Goal: Ask a question

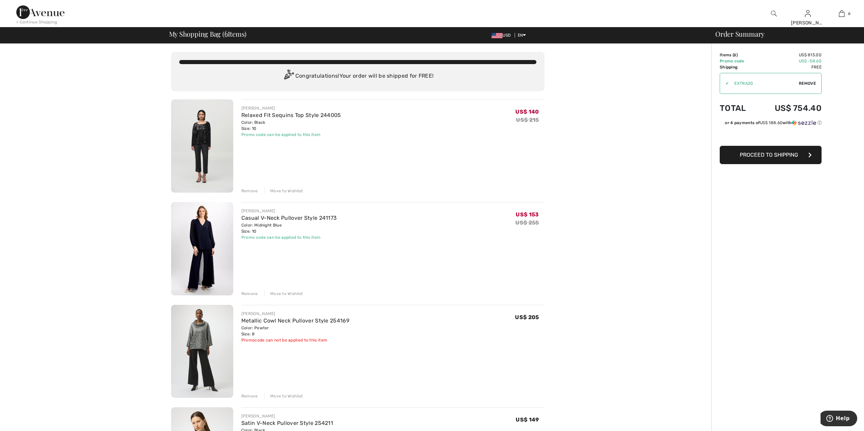
click at [207, 144] on img at bounding box center [202, 145] width 62 height 93
click at [252, 194] on div "Remove" at bounding box center [249, 191] width 17 height 6
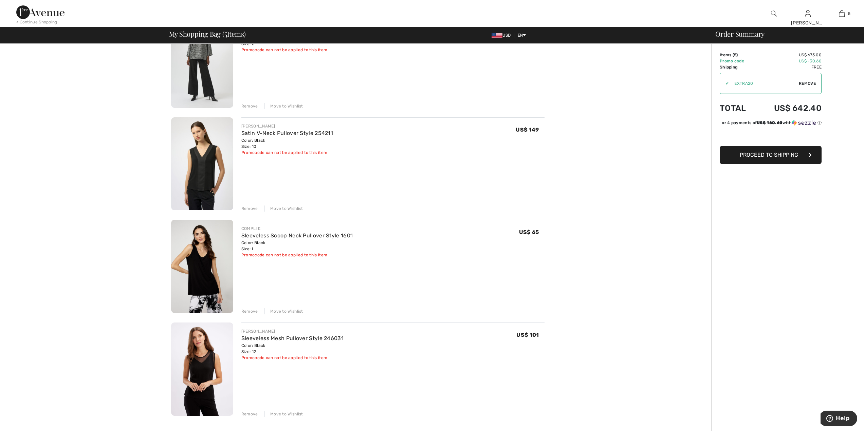
scroll to position [193, 0]
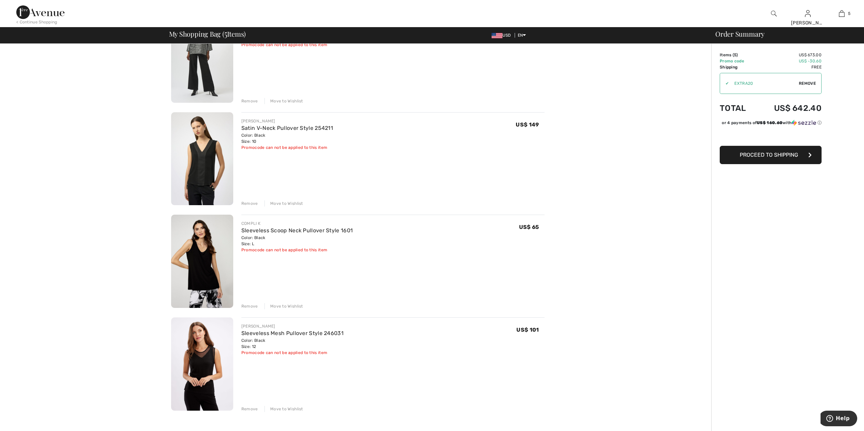
click at [214, 257] on img at bounding box center [202, 261] width 62 height 93
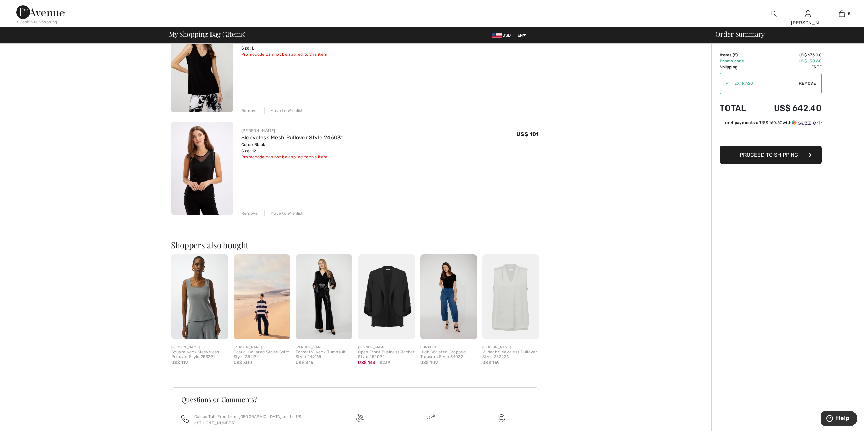
scroll to position [391, 0]
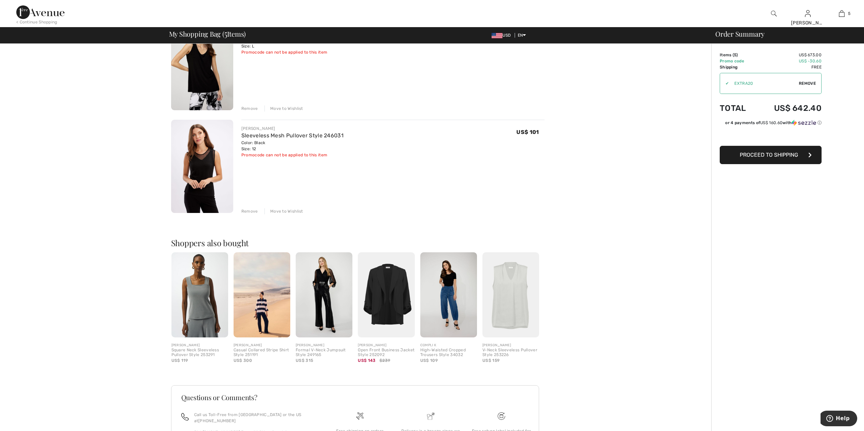
click at [326, 288] on img at bounding box center [324, 295] width 57 height 85
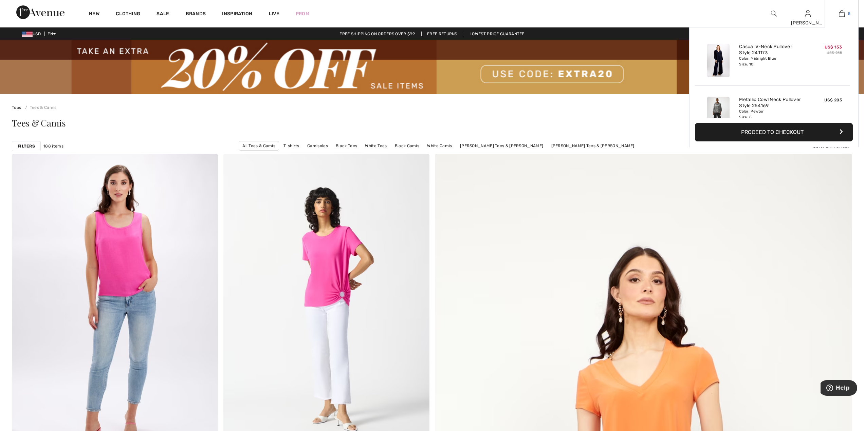
click at [840, 13] on img at bounding box center [842, 14] width 6 height 8
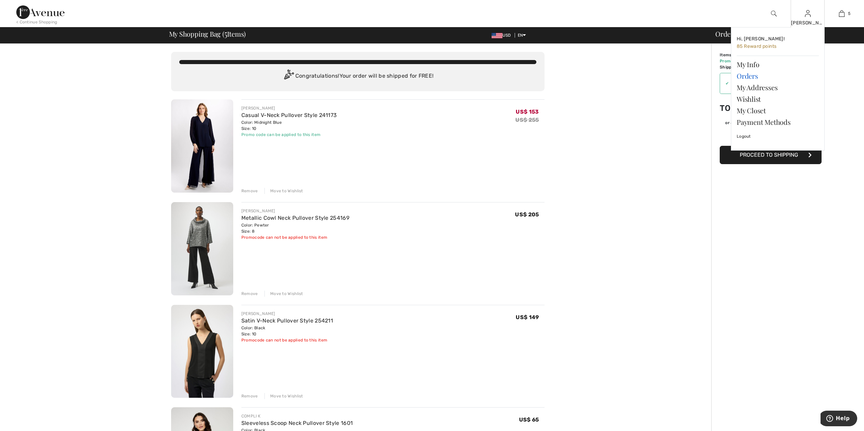
click at [752, 73] on link "Orders" at bounding box center [778, 76] width 82 height 12
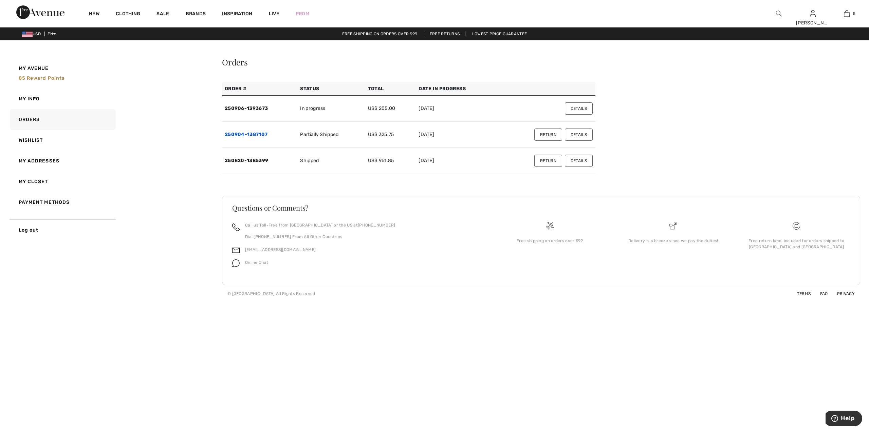
click at [260, 133] on link "250904-1387107" at bounding box center [246, 135] width 43 height 6
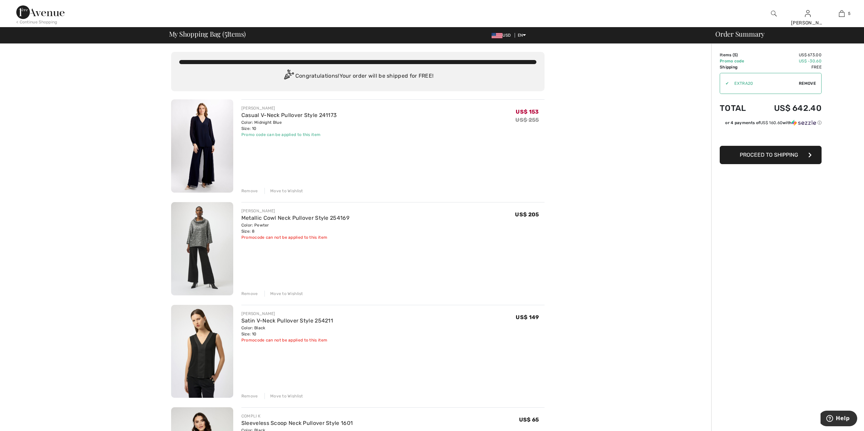
drag, startPoint x: 249, startPoint y: 294, endPoint x: 253, endPoint y: 290, distance: 5.3
click at [252, 291] on div "Remove" at bounding box center [249, 294] width 17 height 6
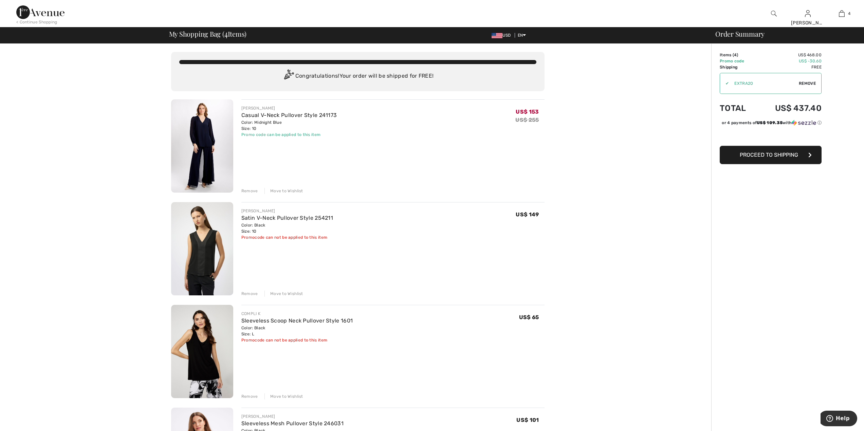
click at [220, 131] on img at bounding box center [202, 145] width 62 height 93
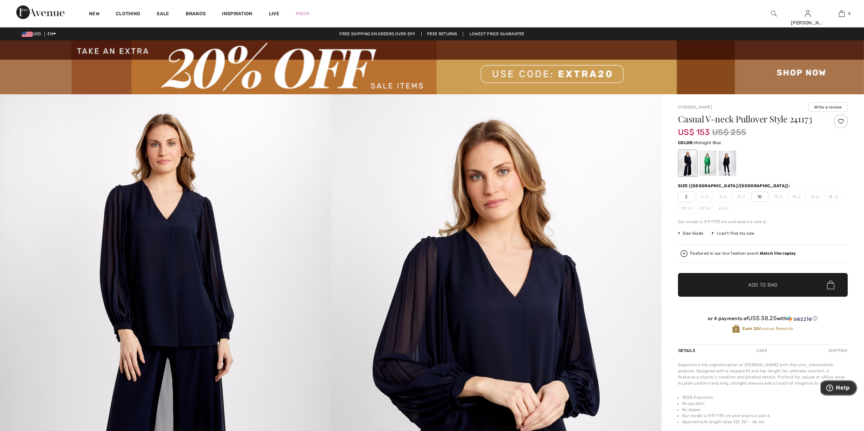
click at [838, 384] on button "Help" at bounding box center [838, 389] width 38 height 16
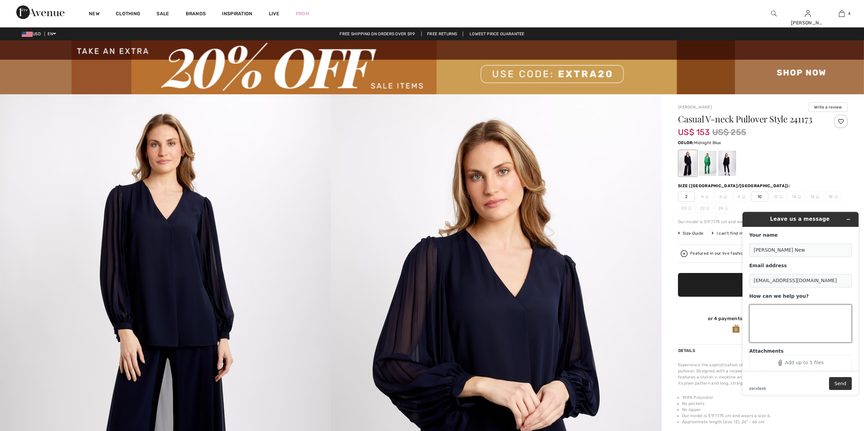
click at [763, 314] on textarea "How can we help you?" at bounding box center [800, 324] width 103 height 38
click at [760, 324] on textarea "do you have he pants that go with this top?" at bounding box center [800, 324] width 103 height 38
click at [846, 310] on textarea "do you have he pants that go with this top?" at bounding box center [800, 324] width 103 height 38
type textarea "do you have he pants that go with this top? if so what sizes are available."
click at [845, 386] on button "Send" at bounding box center [840, 384] width 23 height 13
